Goal: Information Seeking & Learning: Learn about a topic

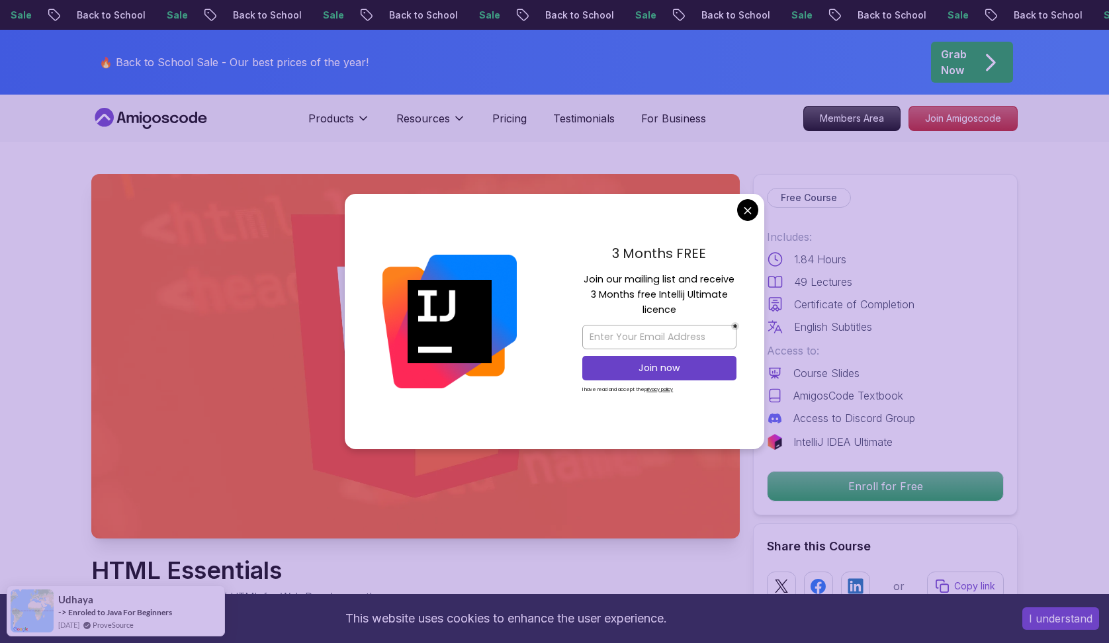
click at [751, 220] on div "3 Months FREE Join our mailing list and receive 3 Months free Intellij Ultimate…" at bounding box center [659, 321] width 210 height 255
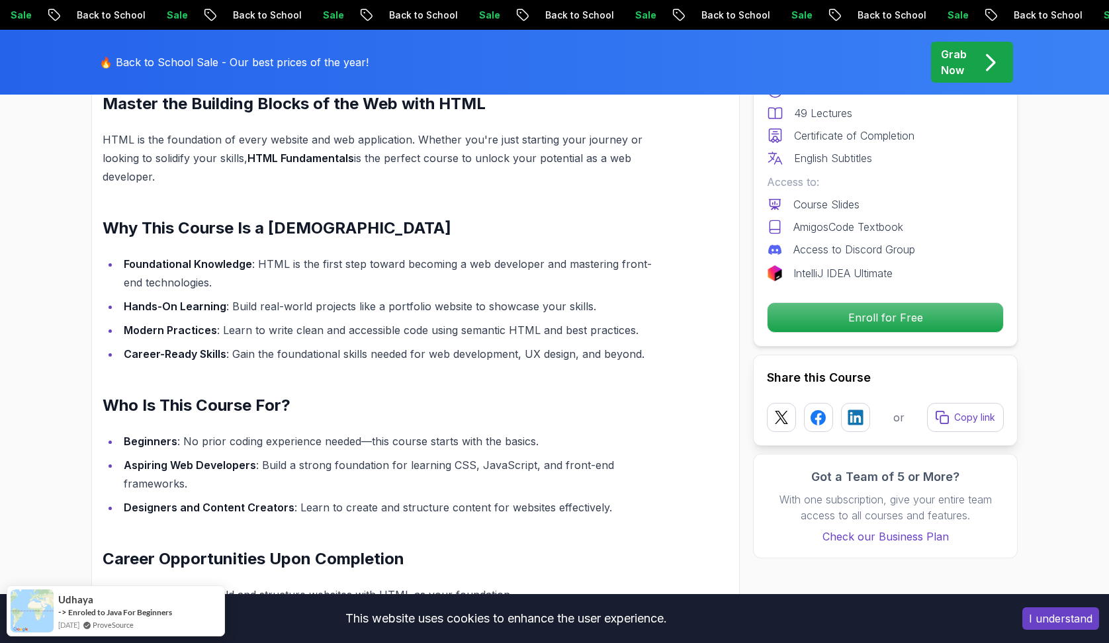
scroll to position [961, 0]
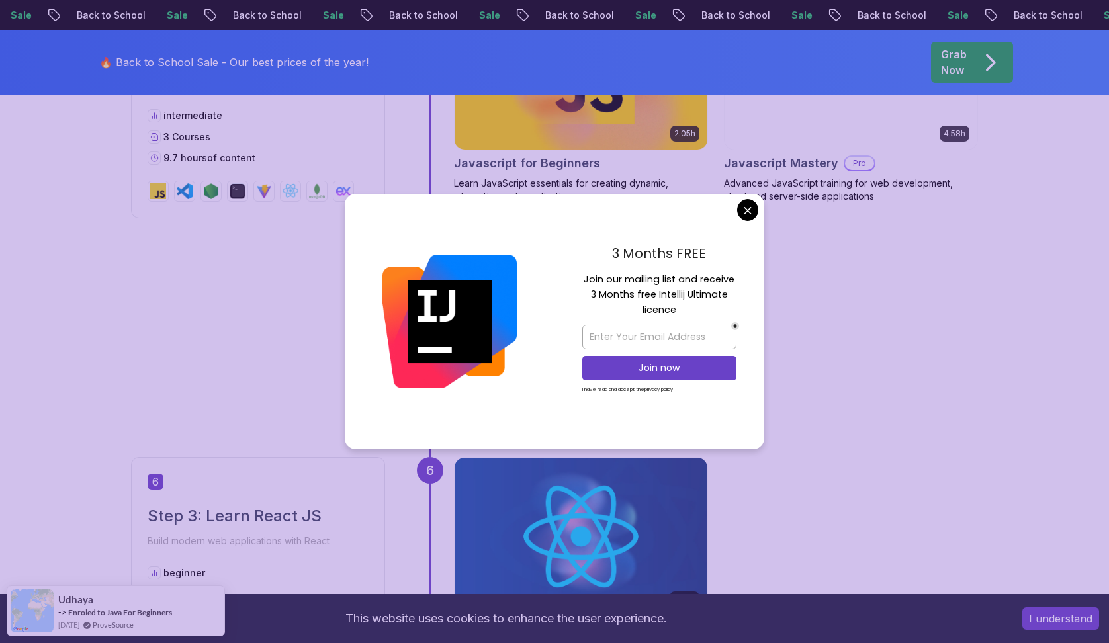
scroll to position [1840, 0]
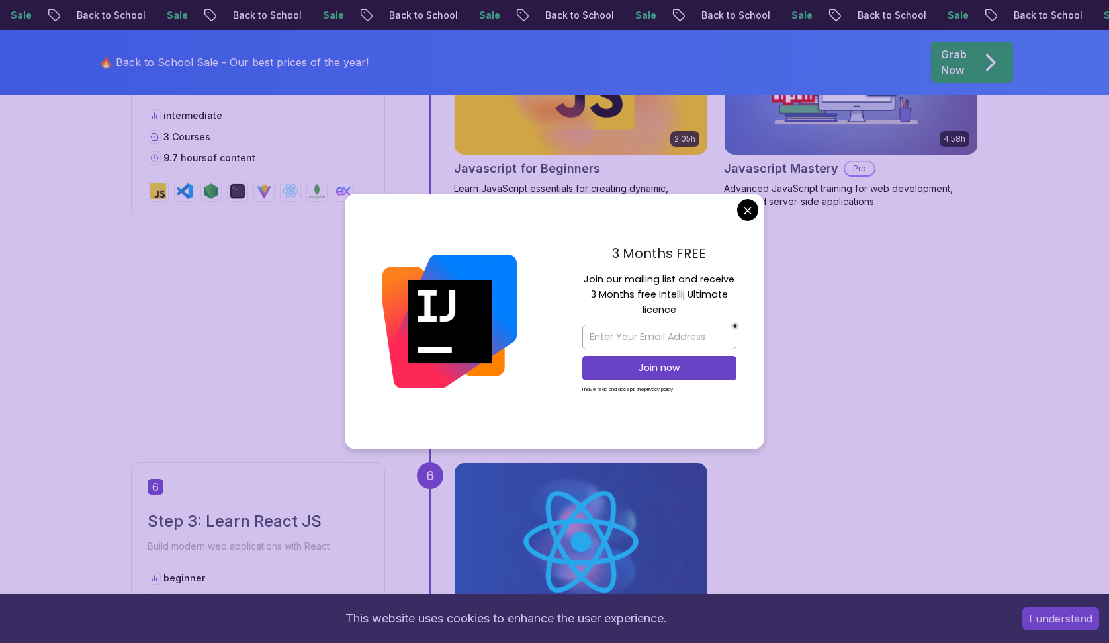
click at [746, 209] on body "Sale Back to School Sale Back to School Sale Back to School Sale Back to School…" at bounding box center [554, 89] width 1109 height 3858
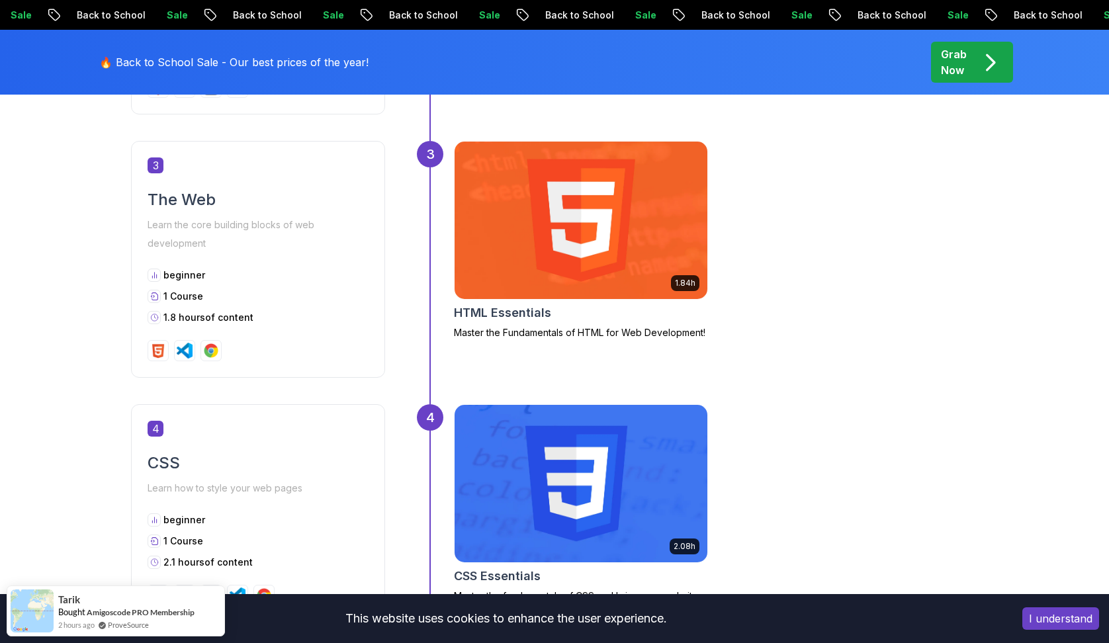
scroll to position [1125, 0]
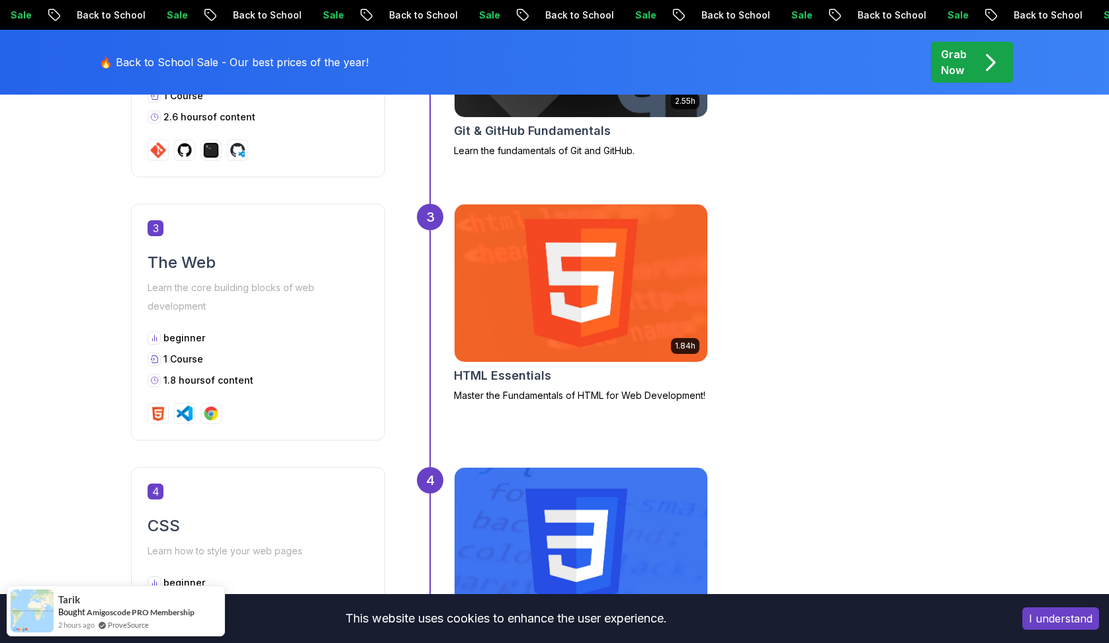
click at [651, 279] on img at bounding box center [580, 282] width 265 height 165
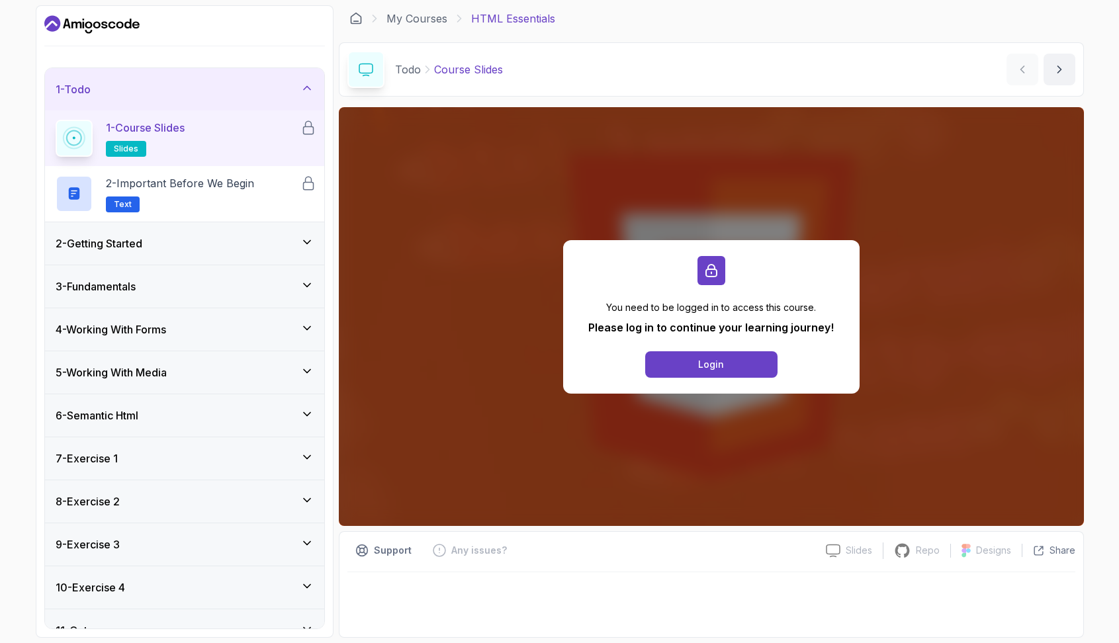
click at [142, 243] on h3 "2 - Getting Started" at bounding box center [99, 244] width 87 height 16
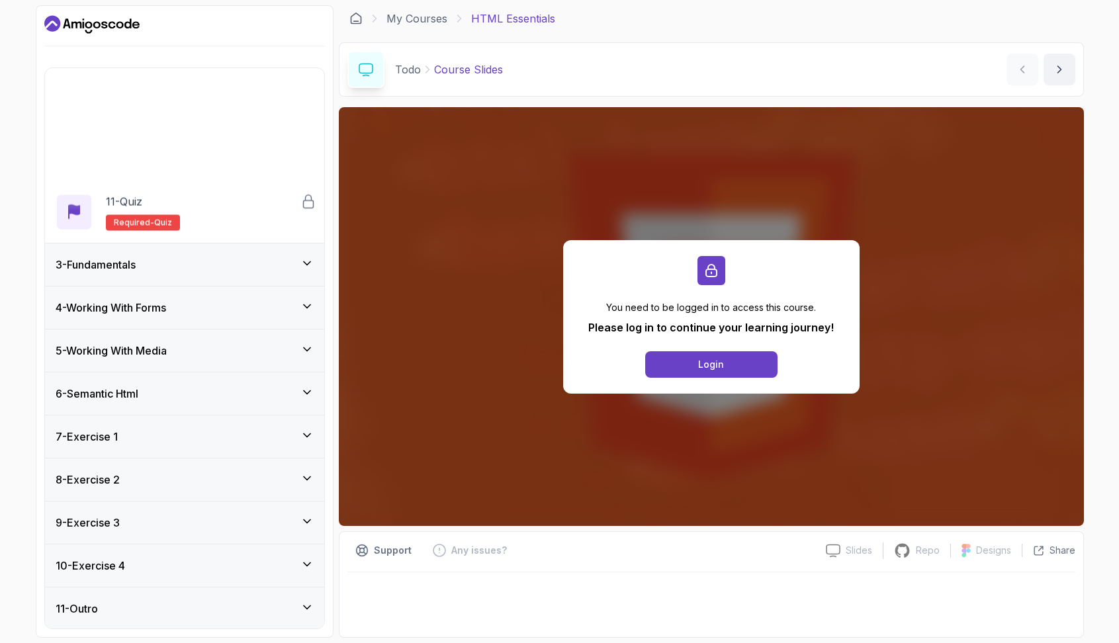
scroll to position [523, 0]
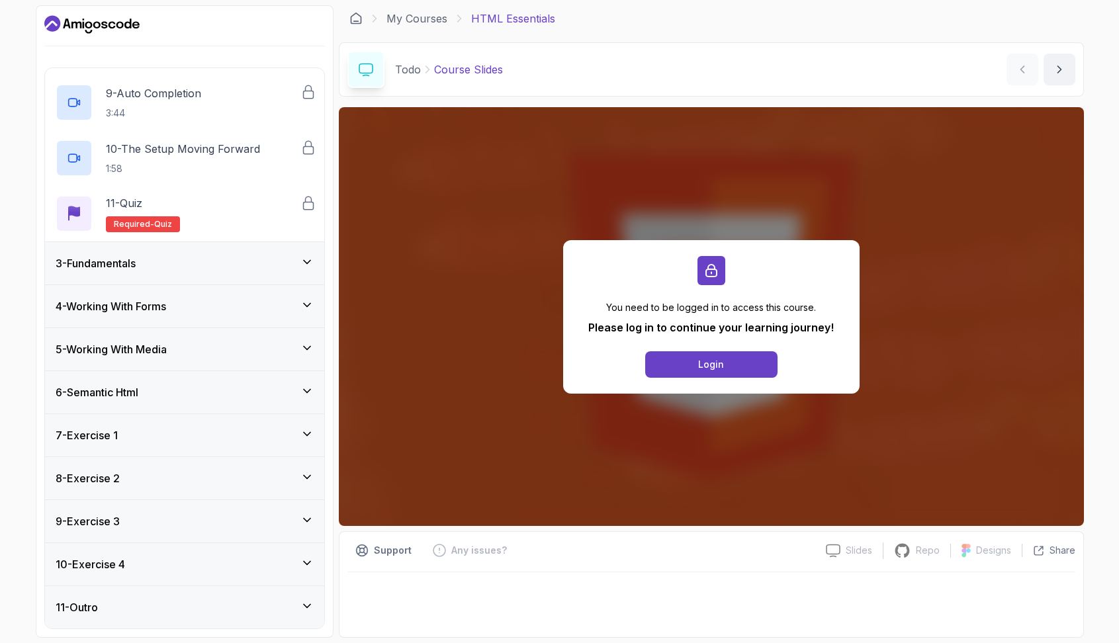
click at [153, 252] on div "3 - Fundamentals" at bounding box center [184, 263] width 279 height 42
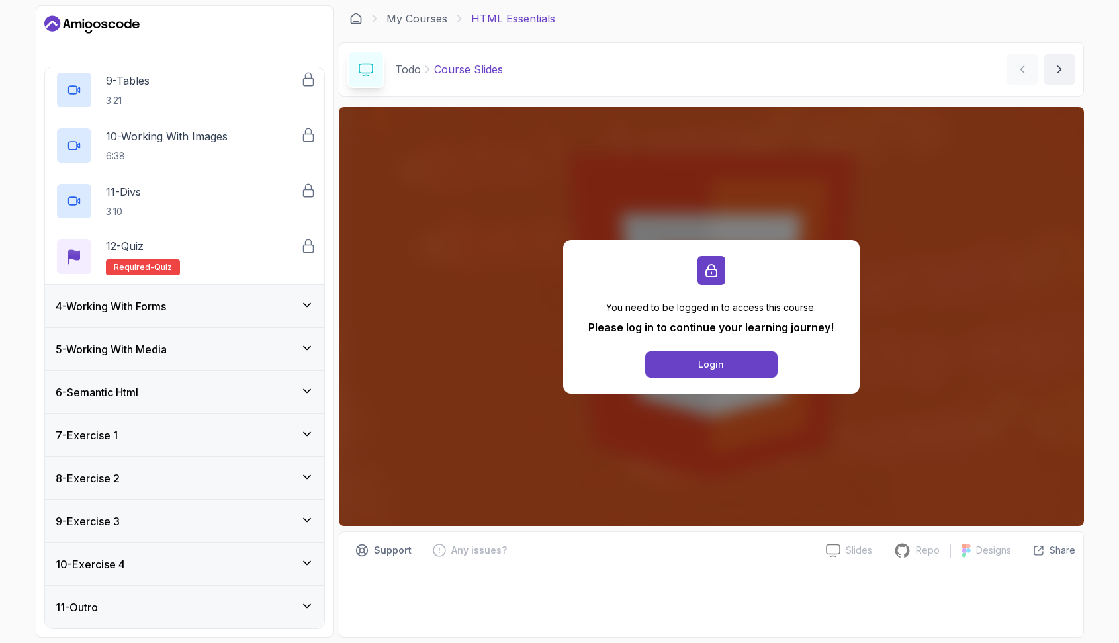
scroll to position [0, 0]
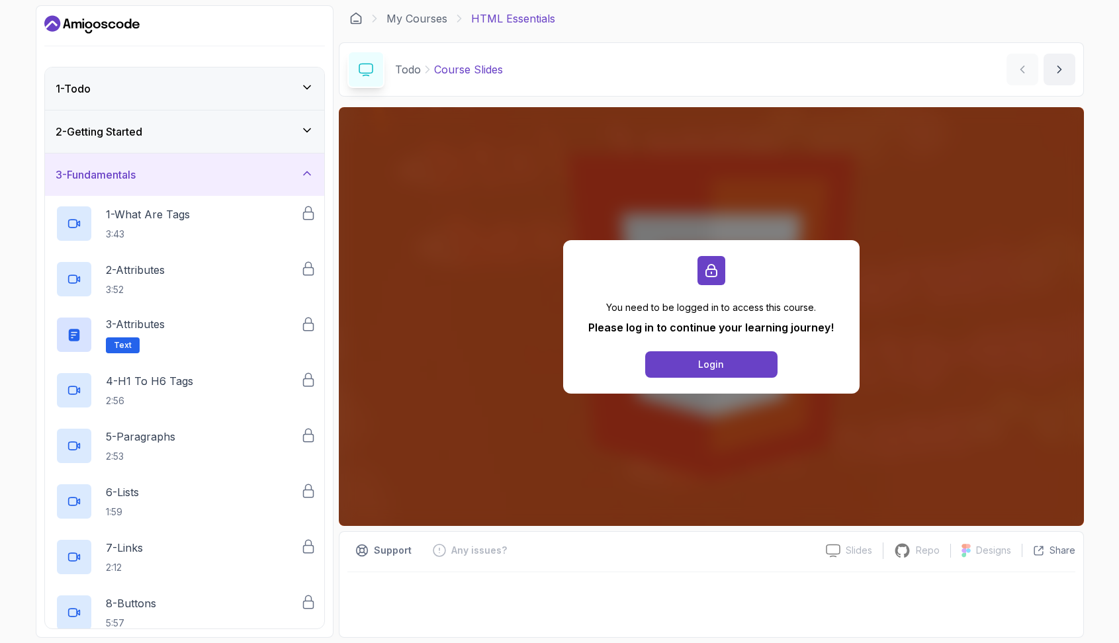
click at [148, 89] on div "1 - Todo" at bounding box center [185, 89] width 258 height 16
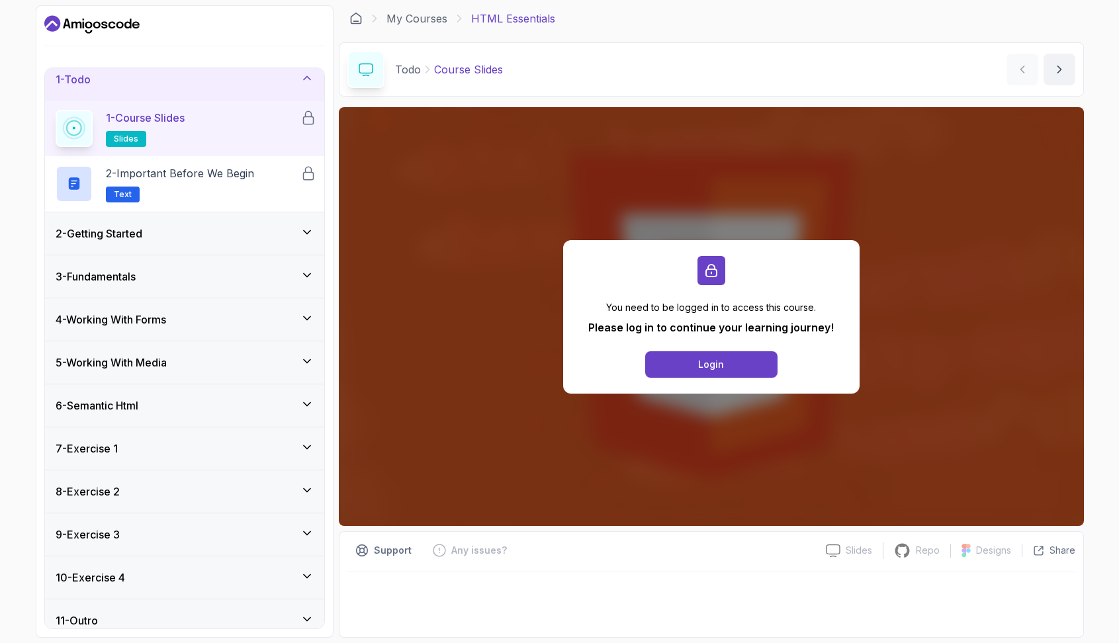
scroll to position [23, 0]
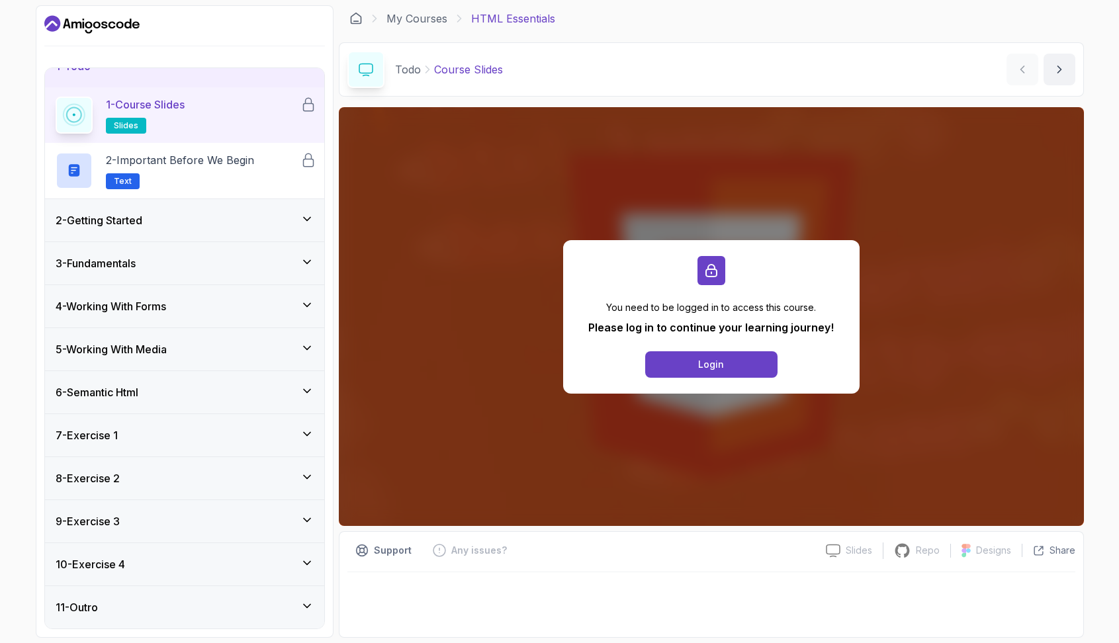
click at [127, 437] on div "7 - Exercise 1" at bounding box center [185, 435] width 258 height 16
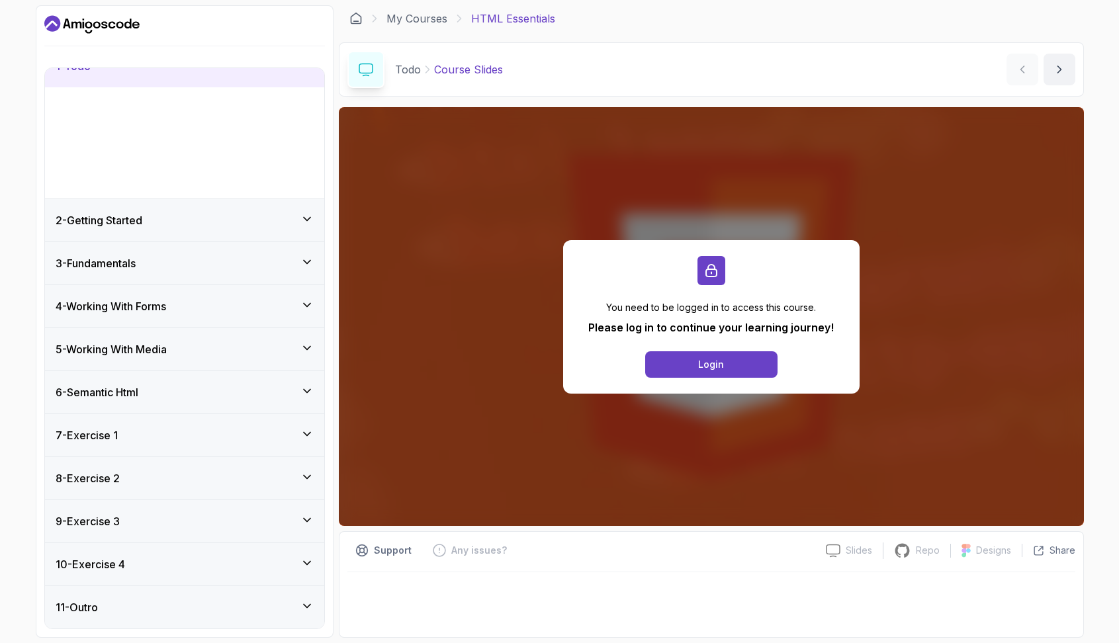
scroll to position [0, 0]
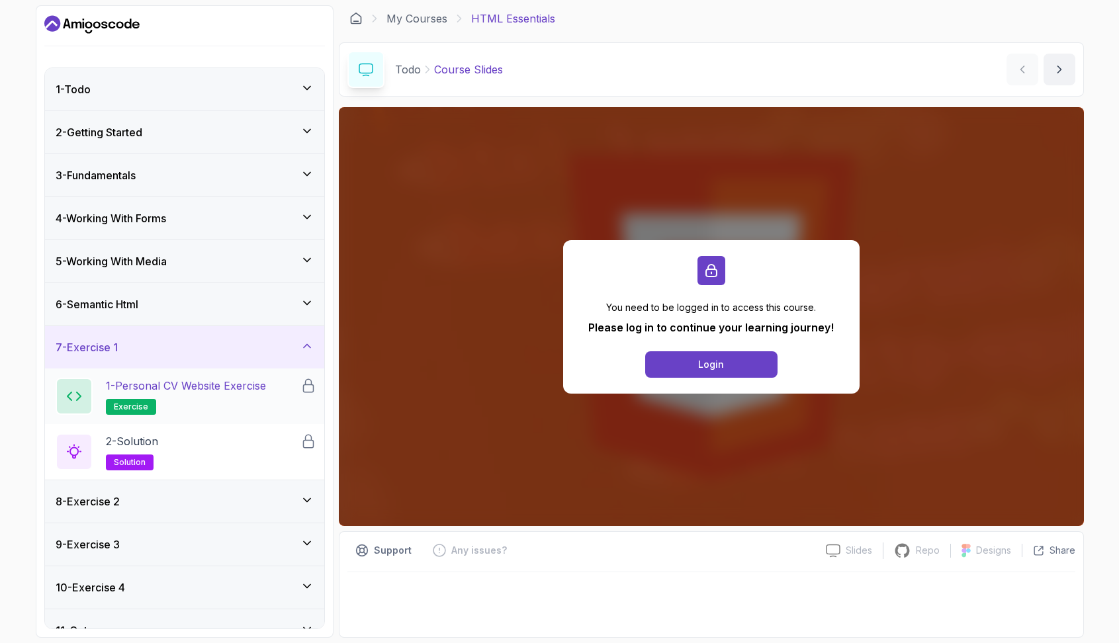
click at [156, 391] on p "1 - Personal CV Website Exercise" at bounding box center [186, 386] width 160 height 16
